Goal: Information Seeking & Learning: Learn about a topic

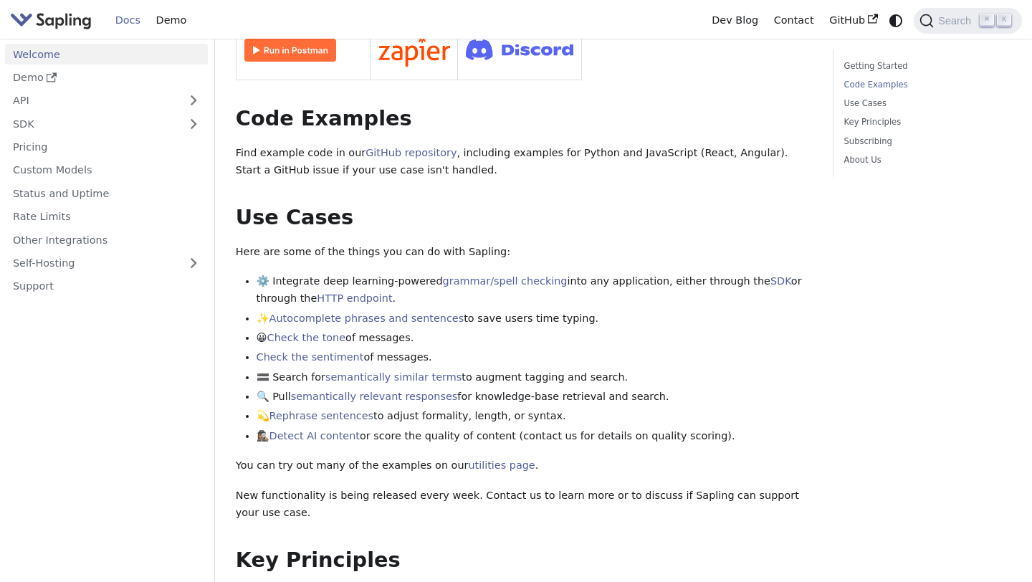
scroll to position [430, 0]
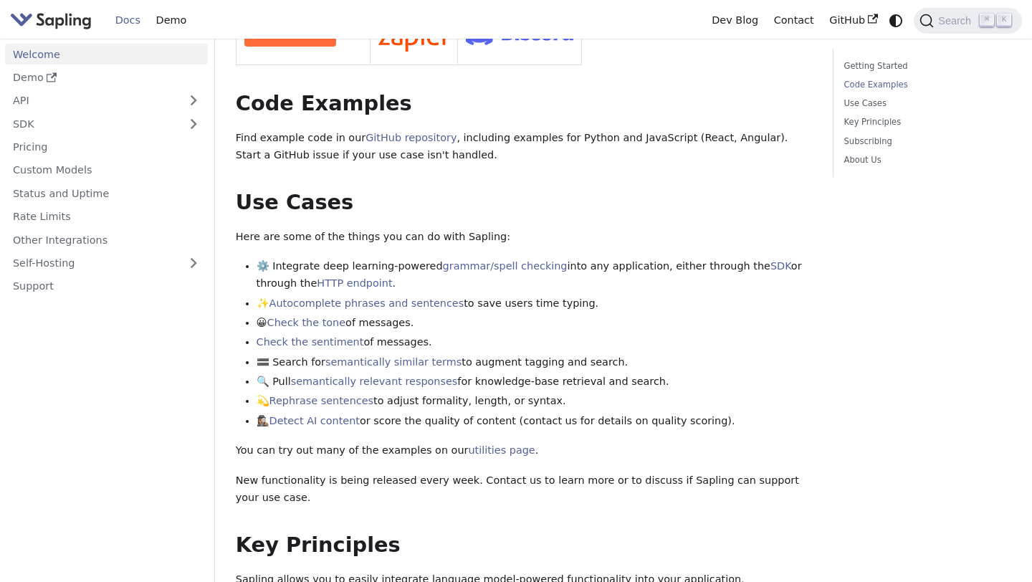
click at [408, 334] on li "Check the sentiment of messages." at bounding box center [535, 342] width 556 height 17
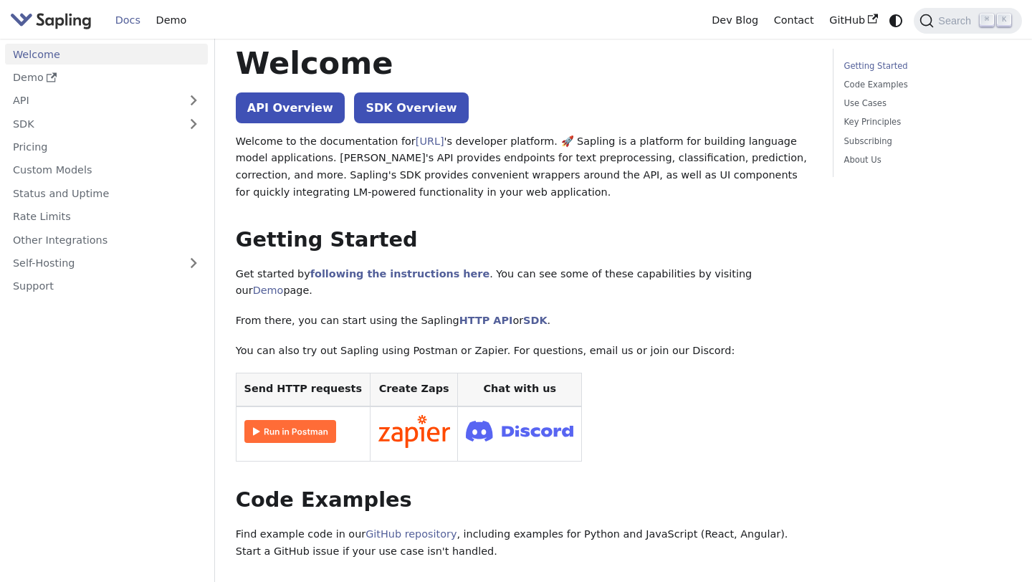
scroll to position [0, 0]
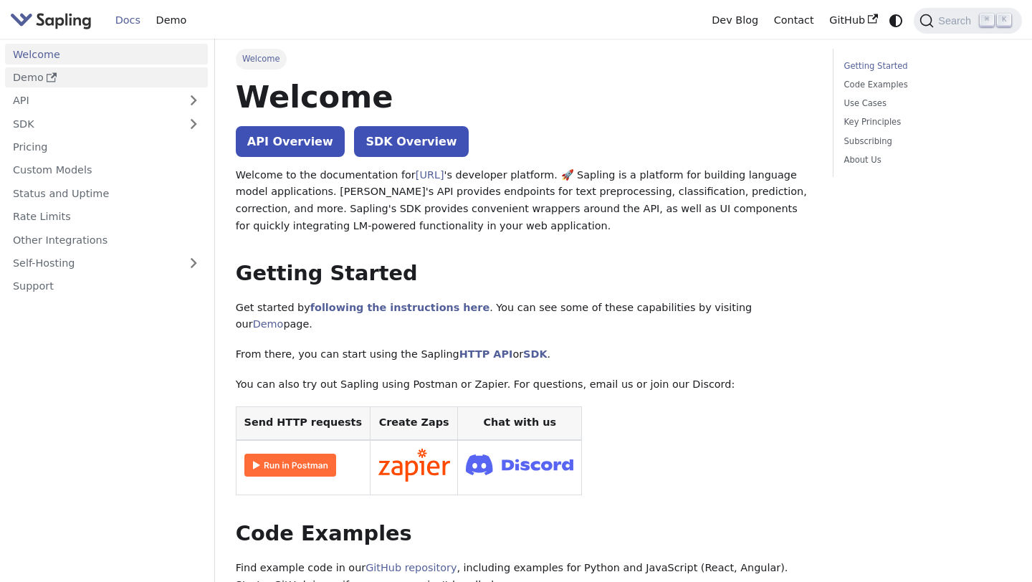
click at [27, 73] on link "Demo" at bounding box center [106, 77] width 203 height 21
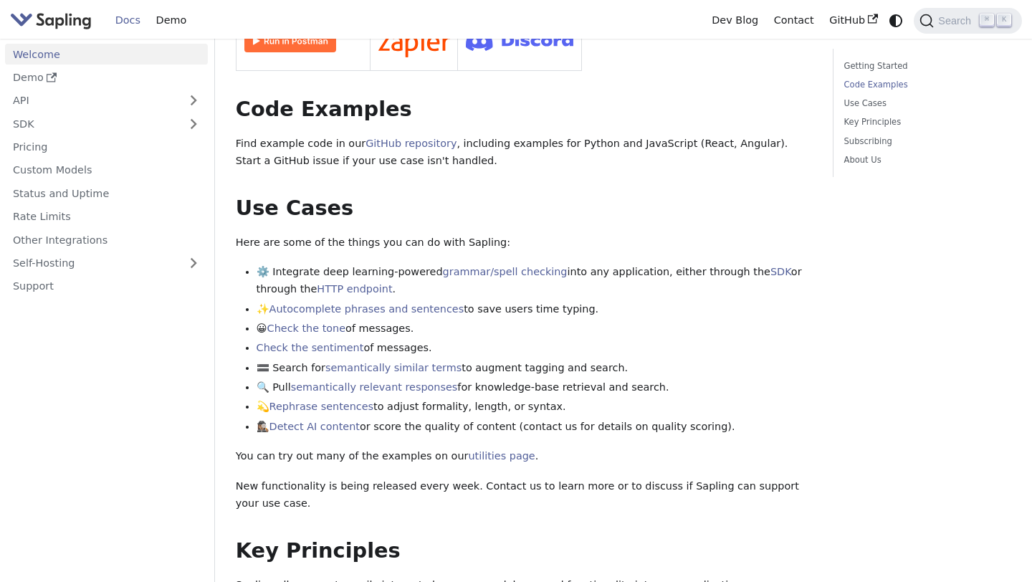
scroll to position [423, 0]
click at [494, 451] on link "utilities page" at bounding box center [501, 456] width 67 height 11
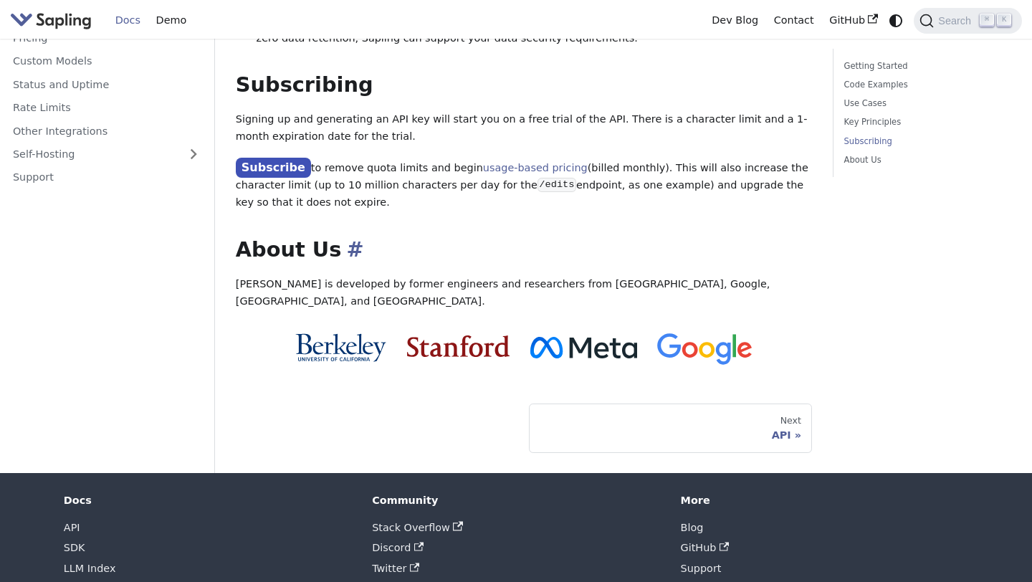
scroll to position [1191, 0]
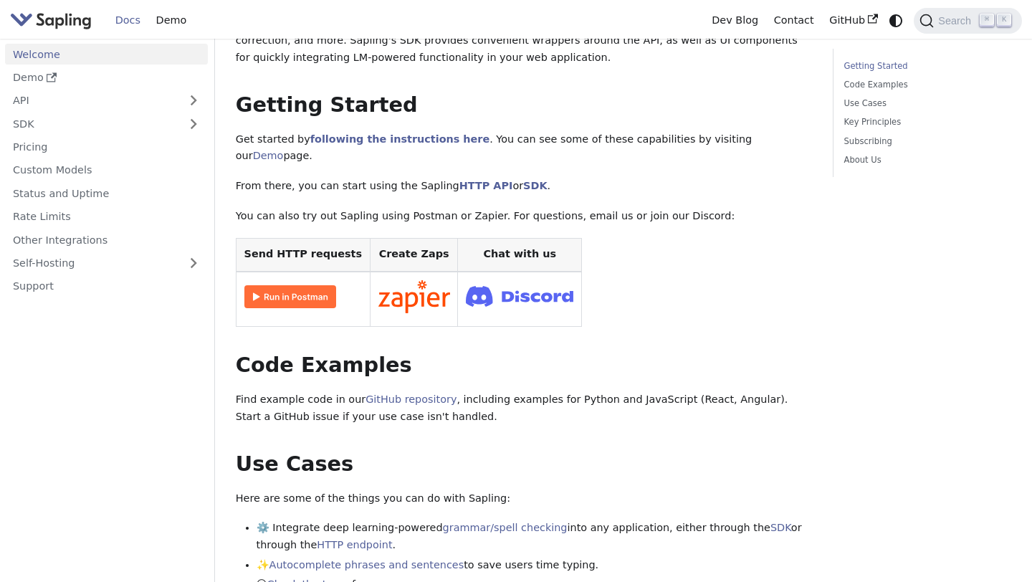
scroll to position [0, 0]
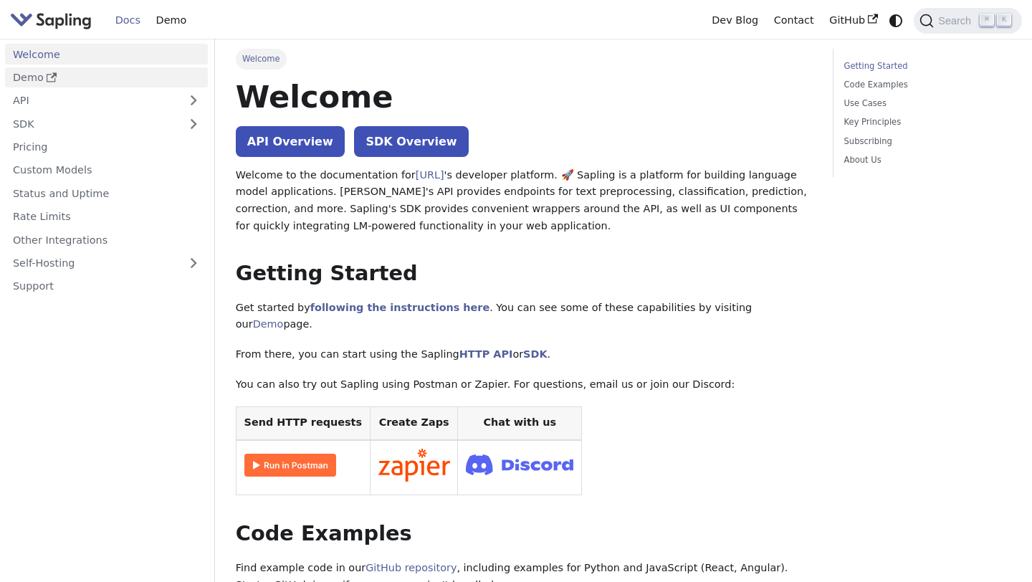
click at [41, 82] on link "Demo" at bounding box center [106, 77] width 203 height 21
click at [383, 80] on h1 "Welcome" at bounding box center [524, 96] width 577 height 39
click at [555, 222] on p "Welcome to the documentation for Sapling.ai 's developer platform. 🚀 Sapling is…" at bounding box center [524, 201] width 577 height 68
click at [562, 171] on p "Welcome to the documentation for Sapling.ai 's developer platform. 🚀 Sapling is…" at bounding box center [524, 201] width 577 height 68
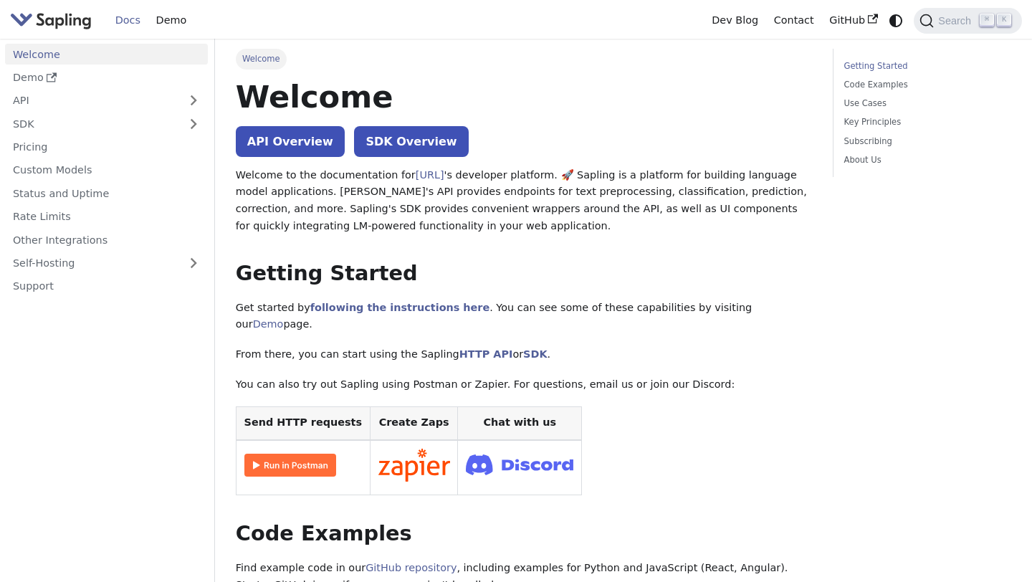
click at [621, 171] on p "Welcome to the documentation for Sapling.ai 's developer platform. 🚀 Sapling is…" at bounding box center [524, 201] width 577 height 68
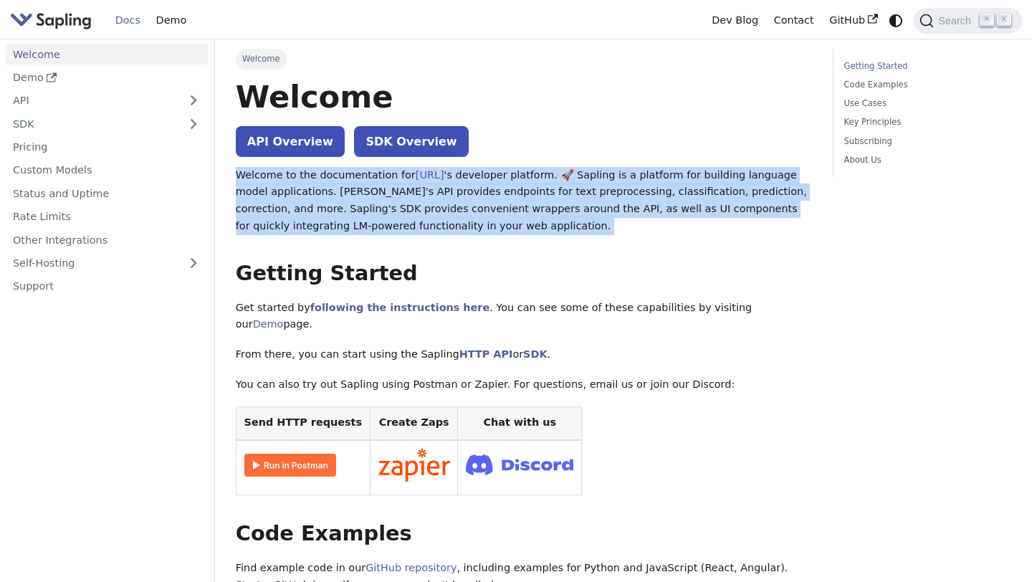
click at [621, 171] on p "Welcome to the documentation for Sapling.ai 's developer platform. 🚀 Sapling is…" at bounding box center [524, 201] width 577 height 68
click at [642, 173] on p "Welcome to the documentation for Sapling.ai 's developer platform. 🚀 Sapling is…" at bounding box center [524, 201] width 577 height 68
